Goal: Task Accomplishment & Management: Use online tool/utility

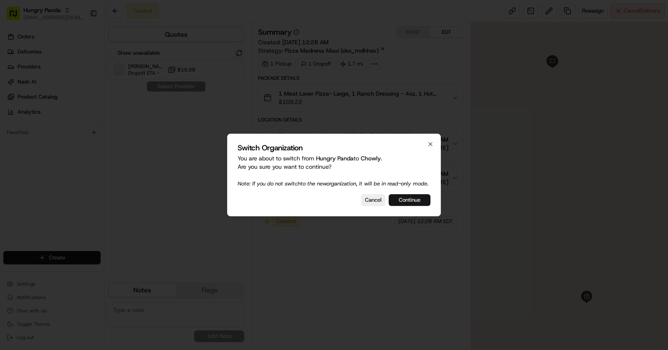
click at [422, 206] on button "Continue" at bounding box center [410, 200] width 42 height 12
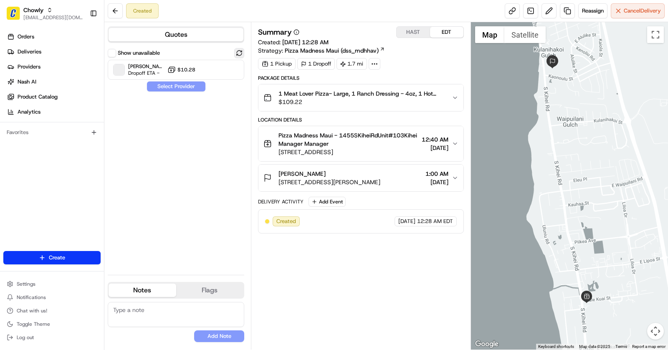
click at [239, 53] on button at bounding box center [239, 53] width 10 height 10
click at [51, 285] on button "Settings" at bounding box center [51, 284] width 97 height 12
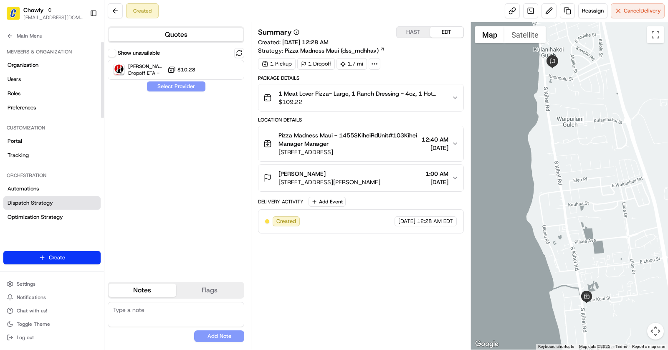
click at [31, 197] on link "Dispatch Strategy" at bounding box center [51, 202] width 97 height 13
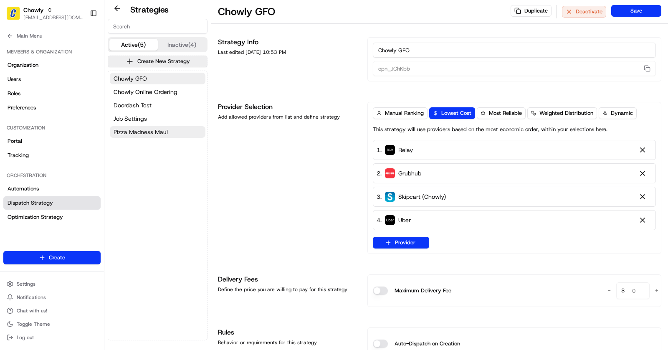
click at [161, 128] on span "Pizza Madness Maui" at bounding box center [141, 132] width 54 height 8
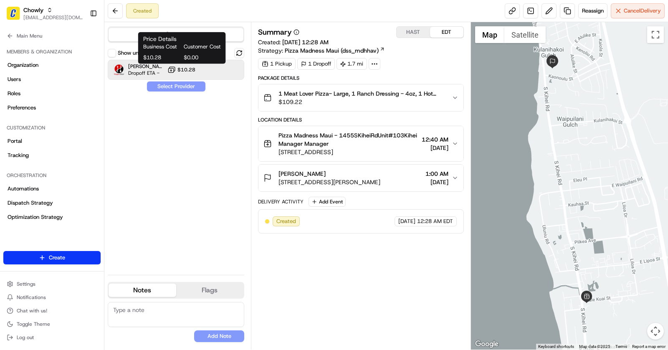
click at [172, 73] on icon at bounding box center [171, 70] width 8 height 8
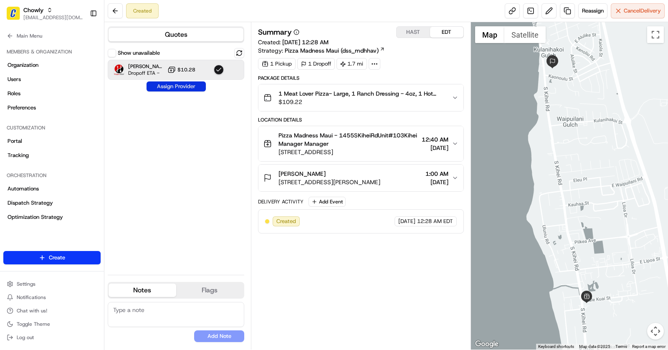
click at [180, 82] on button "Assign Provider" at bounding box center [176, 86] width 59 height 10
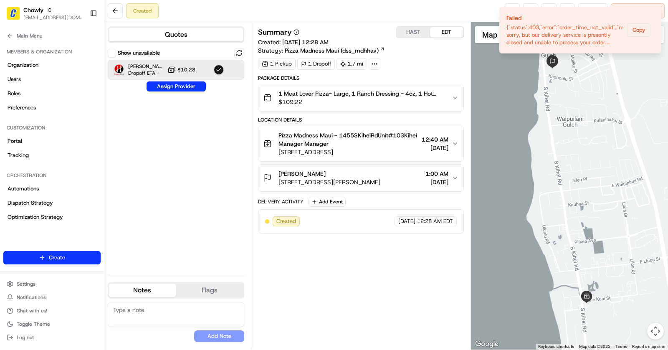
click at [373, 259] on div "Summary HAST EDT Created: [DATE] 12:28 AM Strategy: Pizza Madness Maui (dss_mdh…" at bounding box center [361, 185] width 206 height 319
click at [655, 15] on icon "Notifications (F8)" at bounding box center [654, 13] width 7 height 7
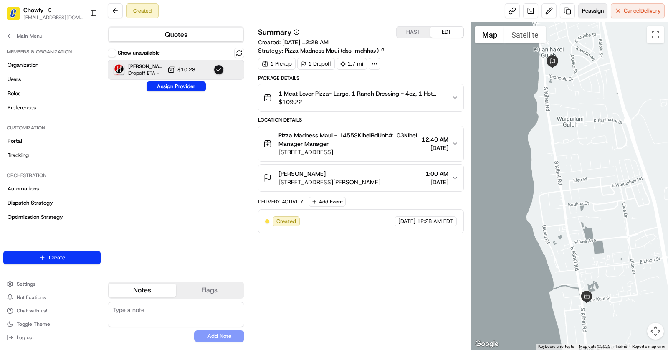
click at [597, 13] on span "Reassign" at bounding box center [593, 11] width 22 height 8
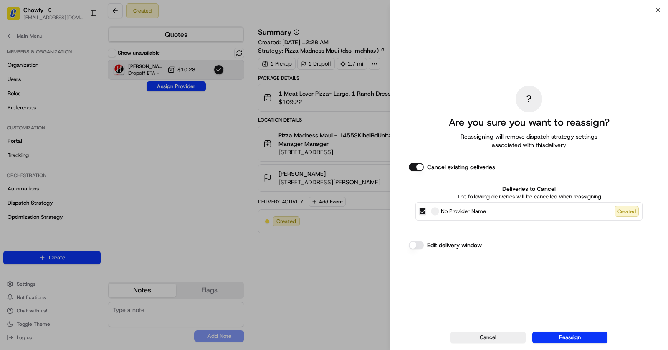
click at [416, 168] on button "Cancel existing deliveries" at bounding box center [416, 167] width 15 height 8
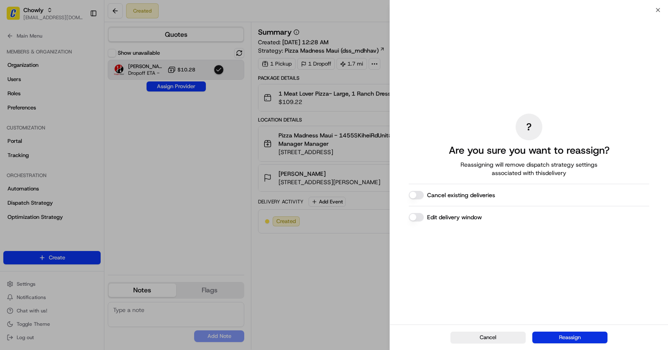
click at [562, 338] on button "Reassign" at bounding box center [569, 338] width 75 height 12
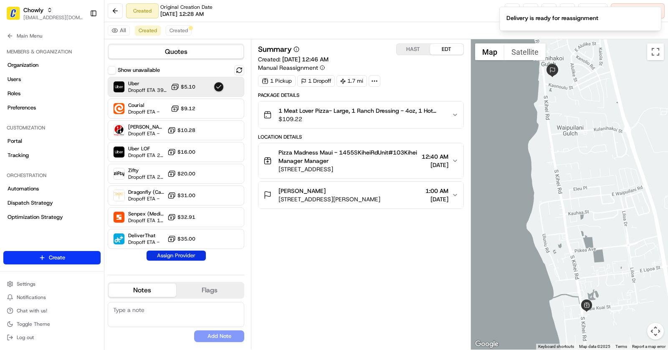
click at [186, 255] on button "Assign Provider" at bounding box center [176, 256] width 59 height 10
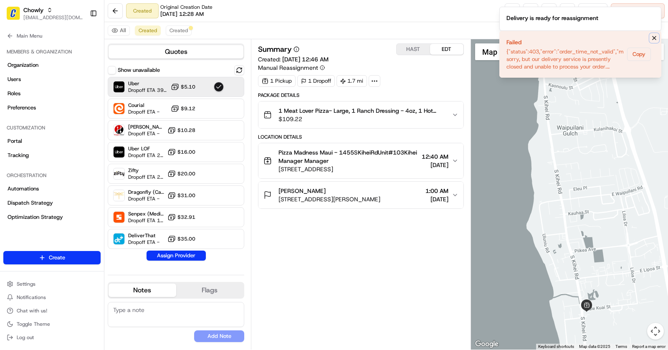
click at [651, 38] on icon "Notifications (F8)" at bounding box center [654, 38] width 7 height 7
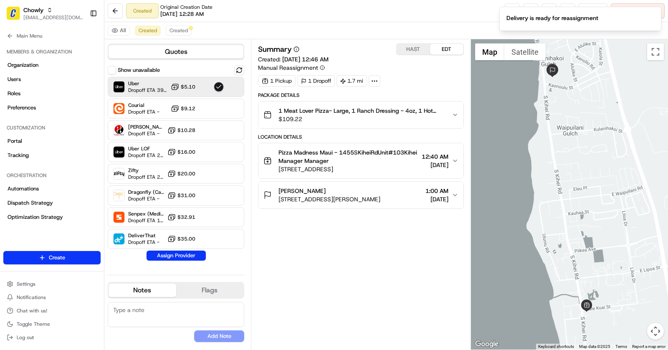
click at [365, 30] on div "All Created Created" at bounding box center [386, 30] width 564 height 17
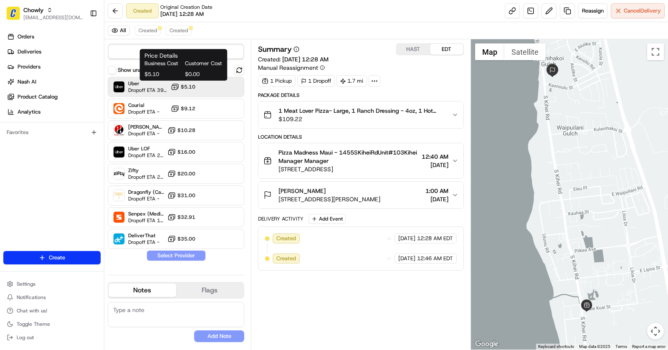
click at [192, 83] on button "$5.10" at bounding box center [183, 87] width 25 height 8
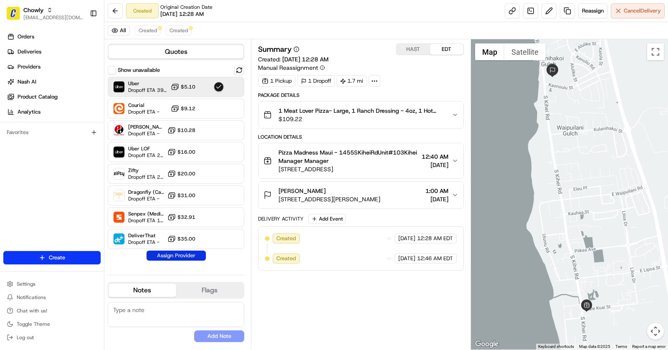
click at [184, 259] on button "Assign Provider" at bounding box center [176, 256] width 59 height 10
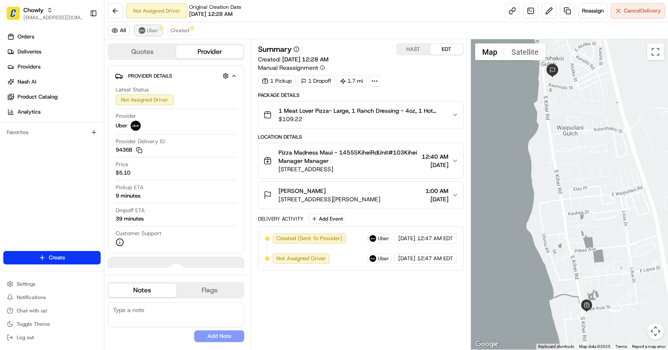
click at [153, 30] on span "Uber" at bounding box center [152, 30] width 11 height 7
click at [178, 35] on button "Created" at bounding box center [180, 30] width 26 height 10
